Goal: Transaction & Acquisition: Purchase product/service

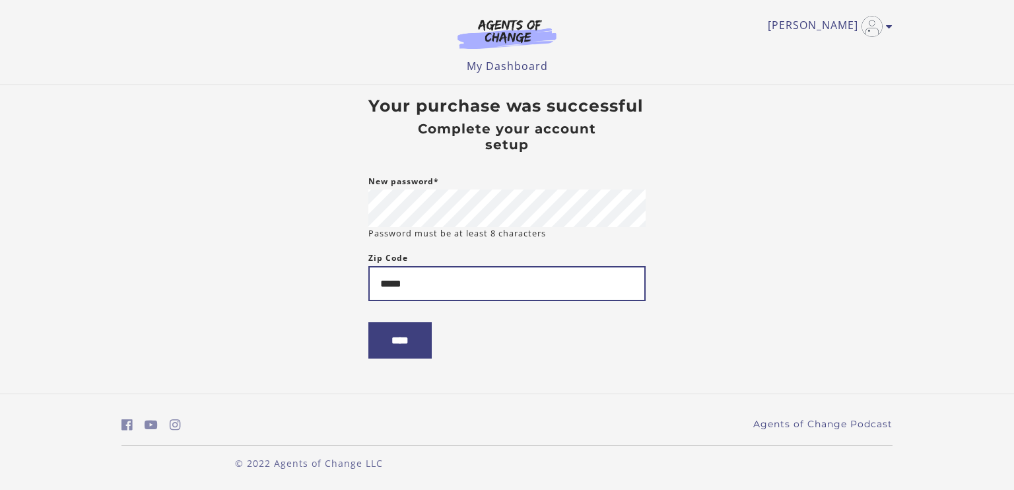
type input "*****"
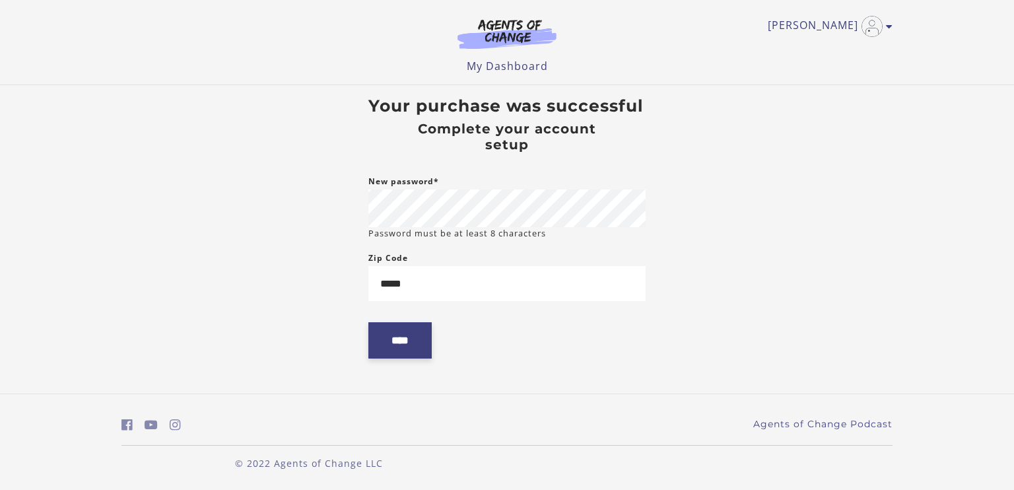
click at [383, 346] on input "****" at bounding box center [399, 340] width 63 height 36
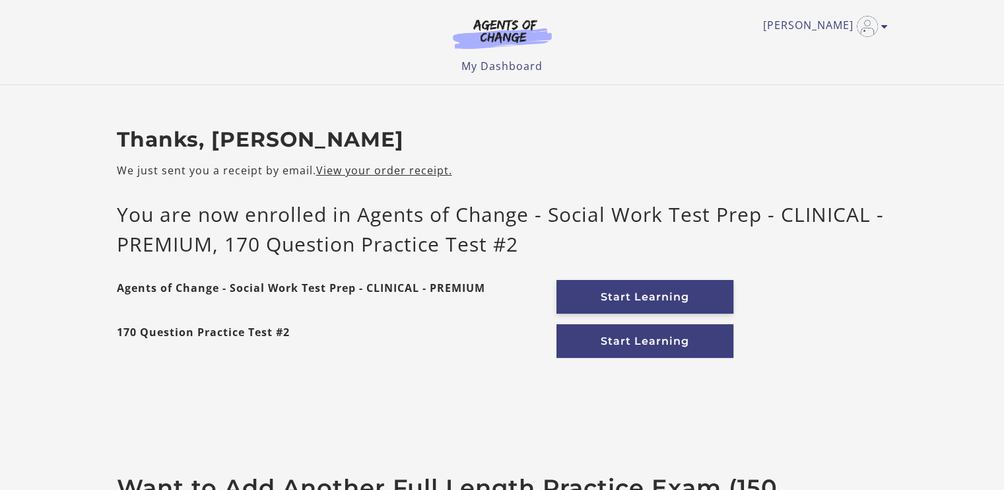
click at [631, 295] on link "Start Learning" at bounding box center [644, 297] width 177 height 34
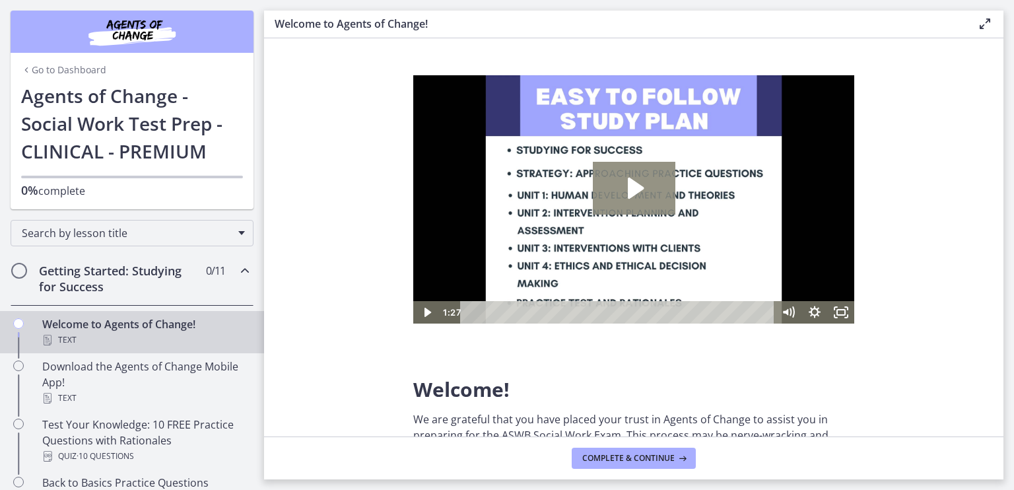
click at [635, 191] on icon "Play Video: c1o6hcmjueu5qasqsu00.mp4" at bounding box center [636, 188] width 16 height 21
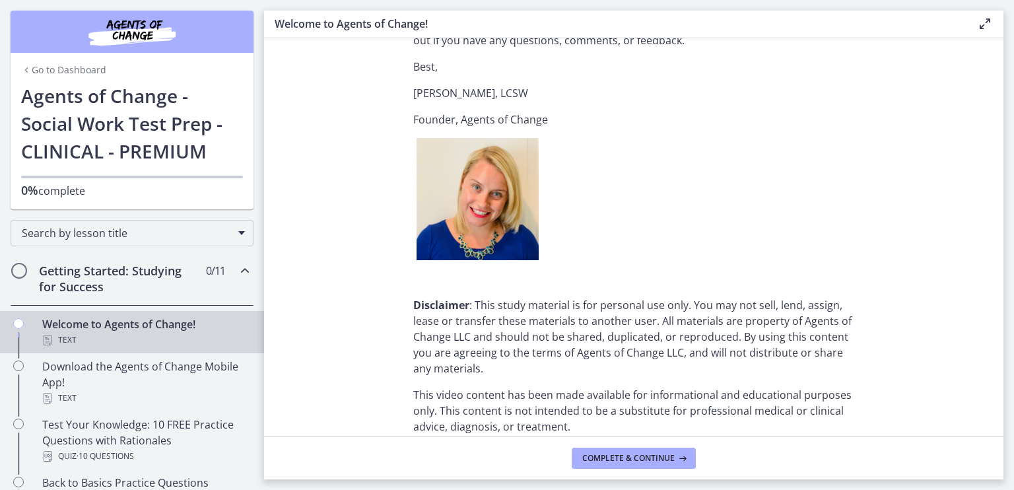
scroll to position [1658, 0]
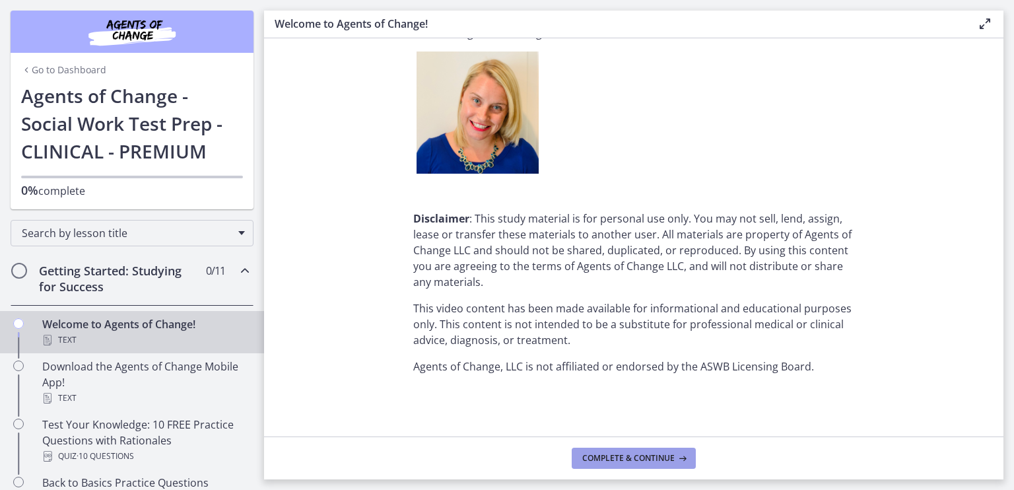
click at [626, 465] on button "Complete & continue" at bounding box center [633, 457] width 124 height 21
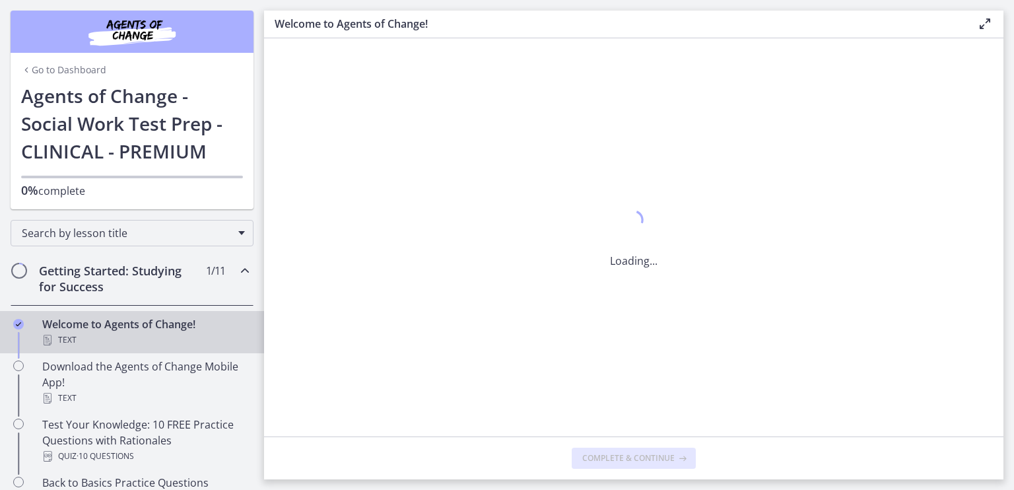
scroll to position [0, 0]
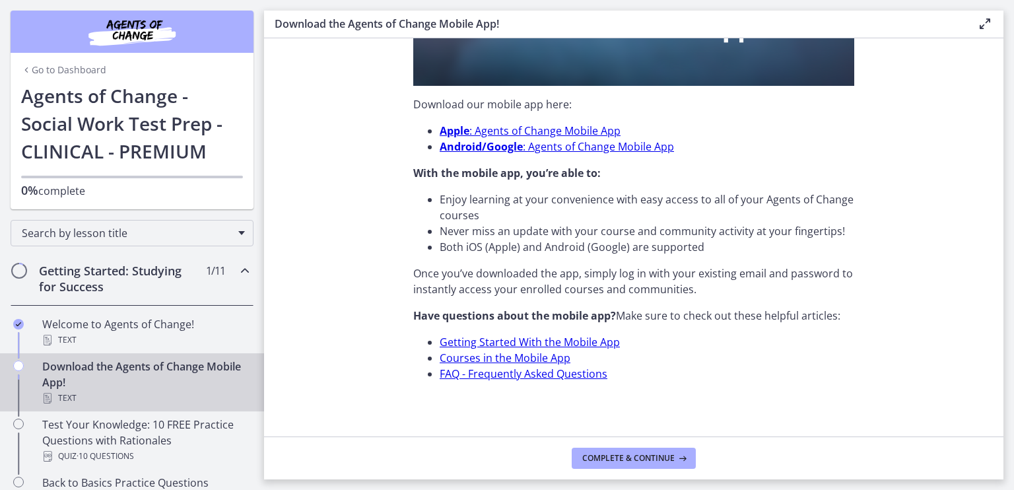
scroll to position [409, 0]
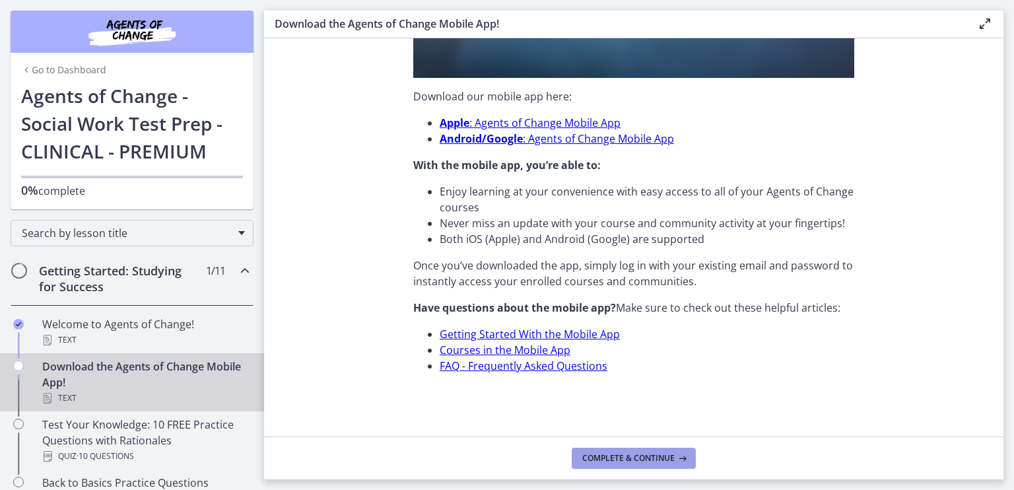
click at [631, 453] on span "Complete & continue" at bounding box center [628, 458] width 92 height 11
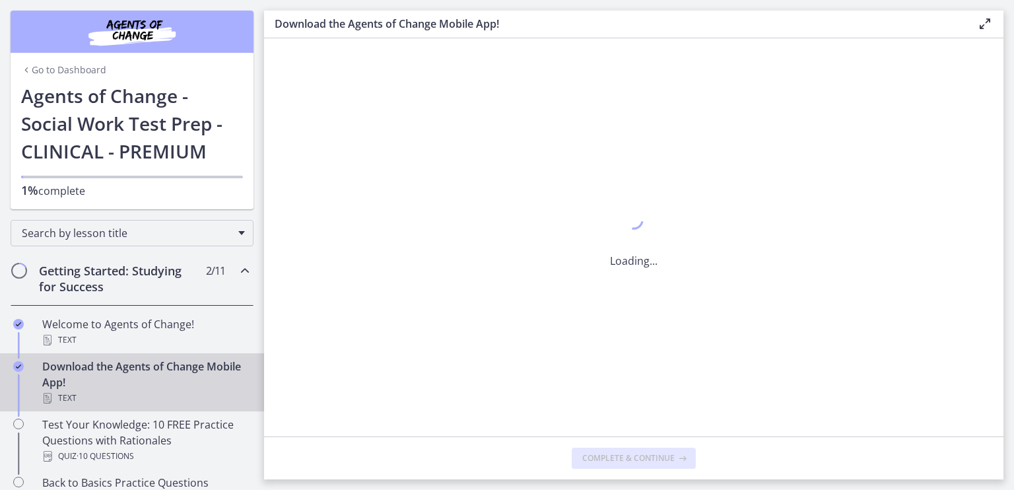
scroll to position [0, 0]
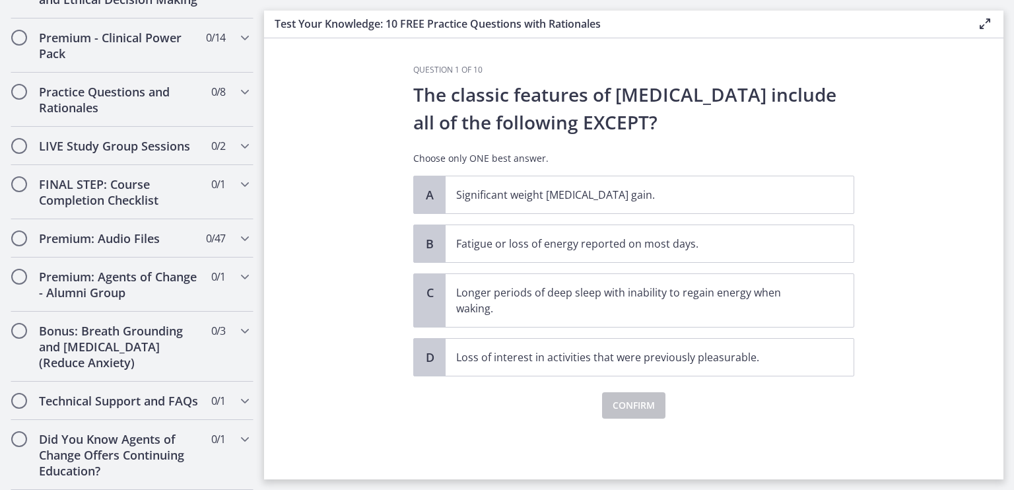
scroll to position [1171, 0]
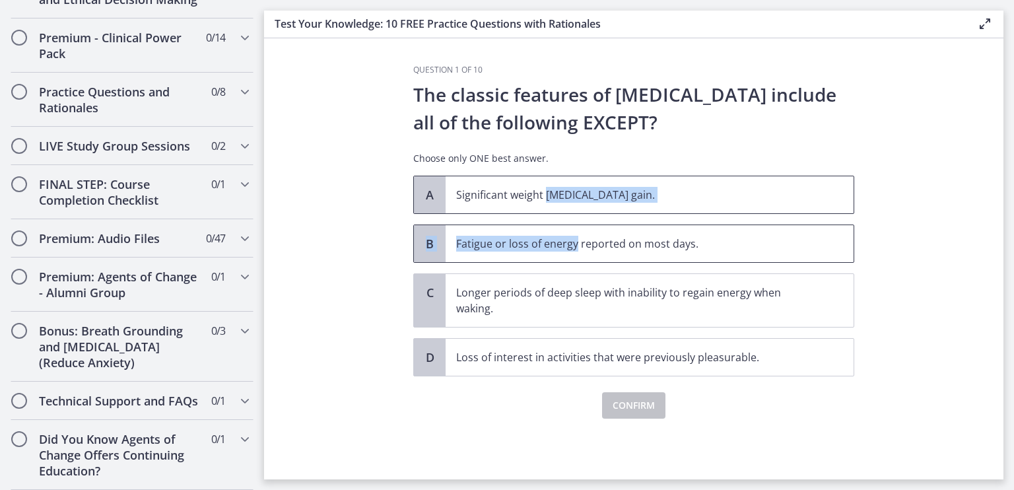
drag, startPoint x: 544, startPoint y: 212, endPoint x: 582, endPoint y: 251, distance: 55.1
click at [582, 251] on div "A Significant weight loss or weight gain. B Fatigue or loss of energy reported …" at bounding box center [633, 276] width 441 height 201
drag, startPoint x: 582, startPoint y: 251, endPoint x: 728, endPoint y: 194, distance: 157.3
click at [728, 194] on p "Significant weight loss or weight gain." at bounding box center [636, 195] width 360 height 16
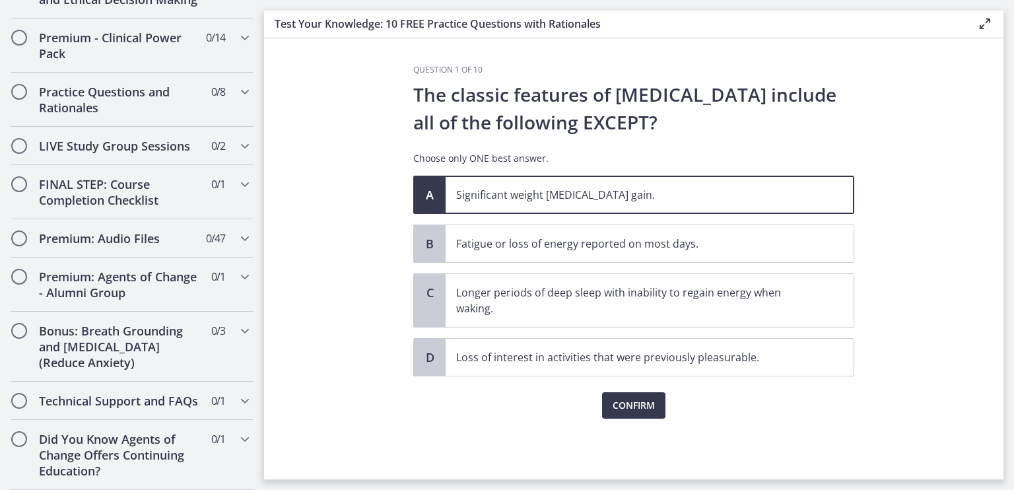
click at [756, 151] on div "The classic features of depression include all of the following EXCEPT? Choose …" at bounding box center [633, 128] width 441 height 95
click at [626, 408] on span "Confirm" at bounding box center [633, 405] width 42 height 16
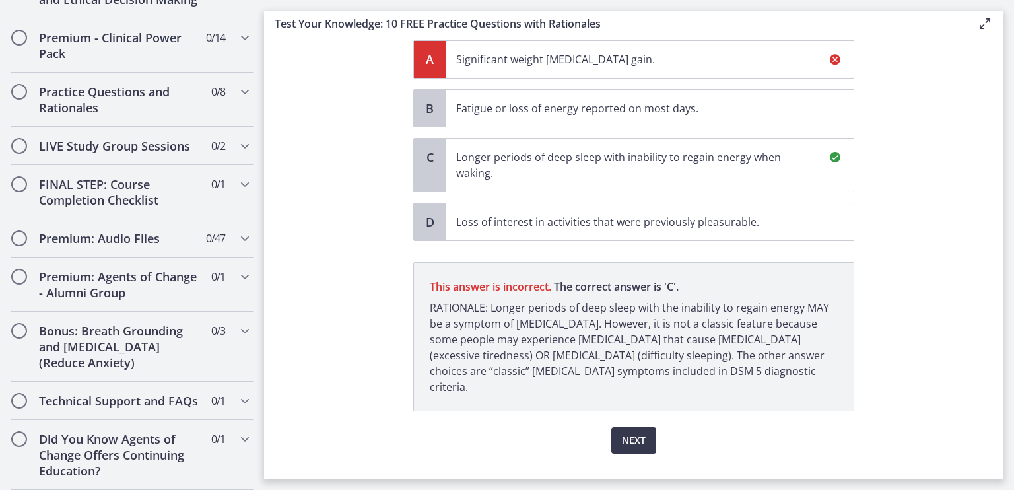
scroll to position [145, 0]
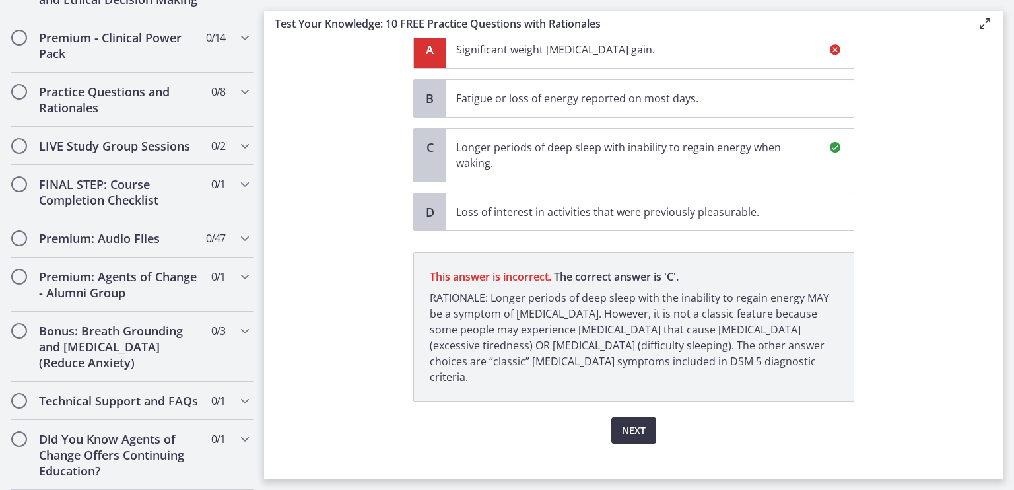
click at [622, 422] on span "Next" at bounding box center [634, 430] width 24 height 16
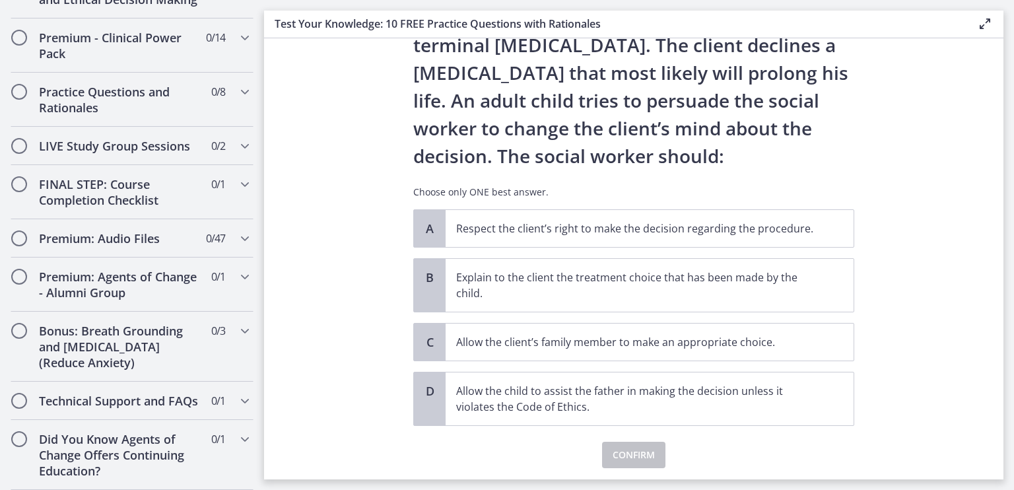
scroll to position [105, 0]
click at [610, 221] on p "Respect the client’s right to make the decision regarding the procedure." at bounding box center [636, 228] width 360 height 16
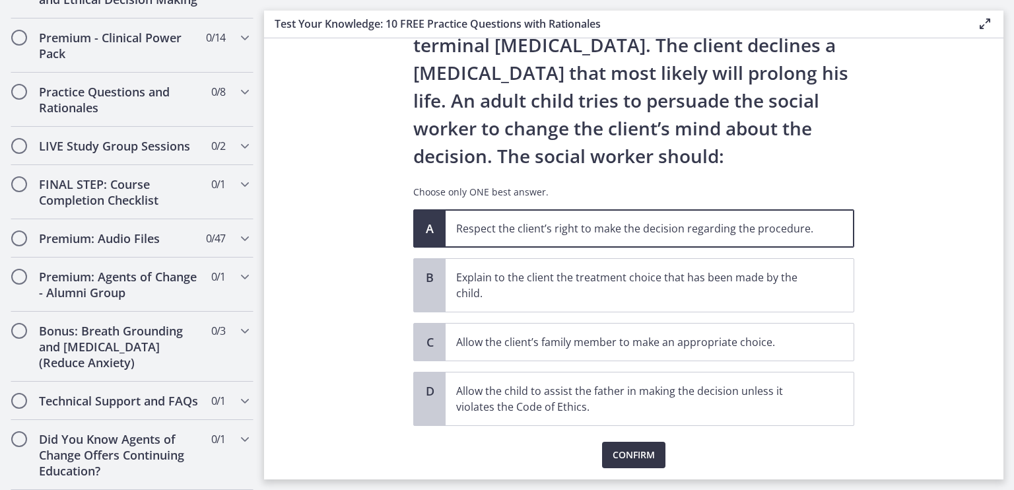
click at [619, 447] on span "Confirm" at bounding box center [633, 455] width 42 height 16
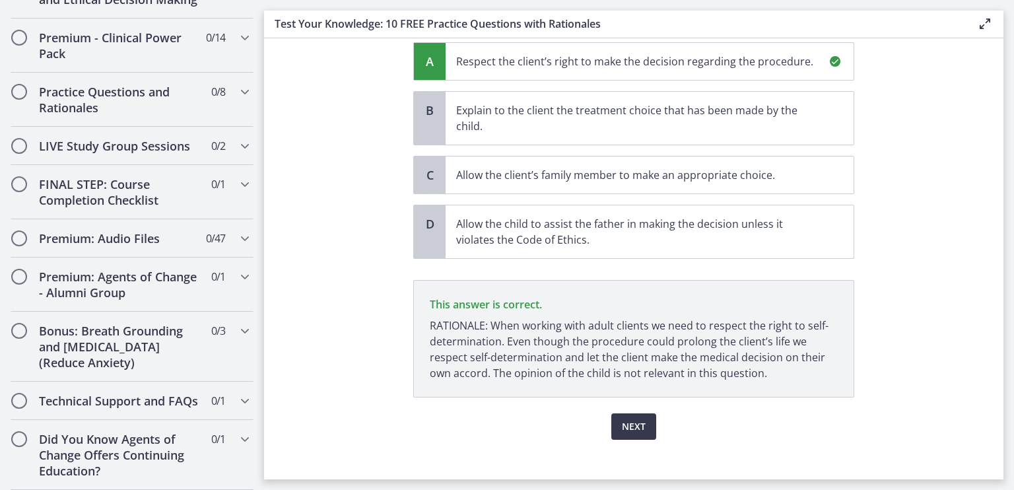
scroll to position [284, 0]
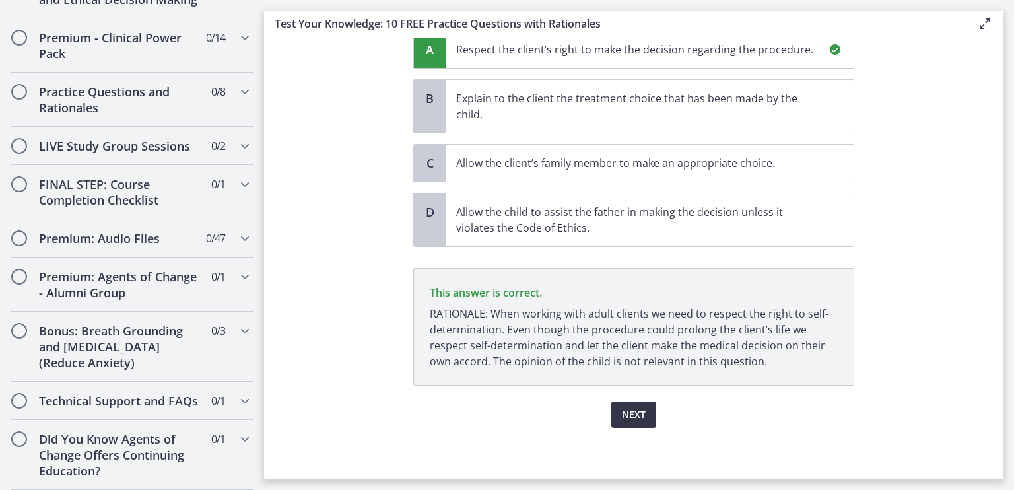
click at [631, 410] on span "Next" at bounding box center [634, 414] width 24 height 16
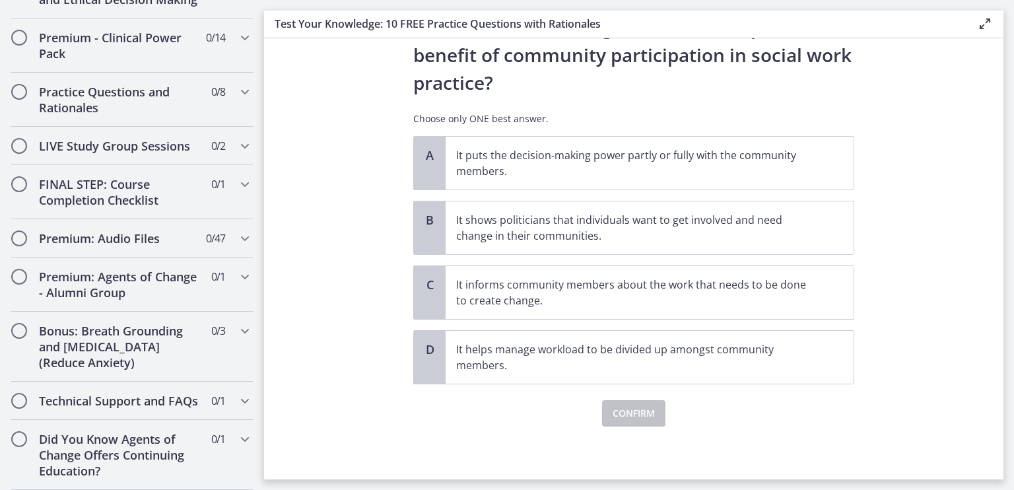
scroll to position [0, 0]
